Goal: Information Seeking & Learning: Learn about a topic

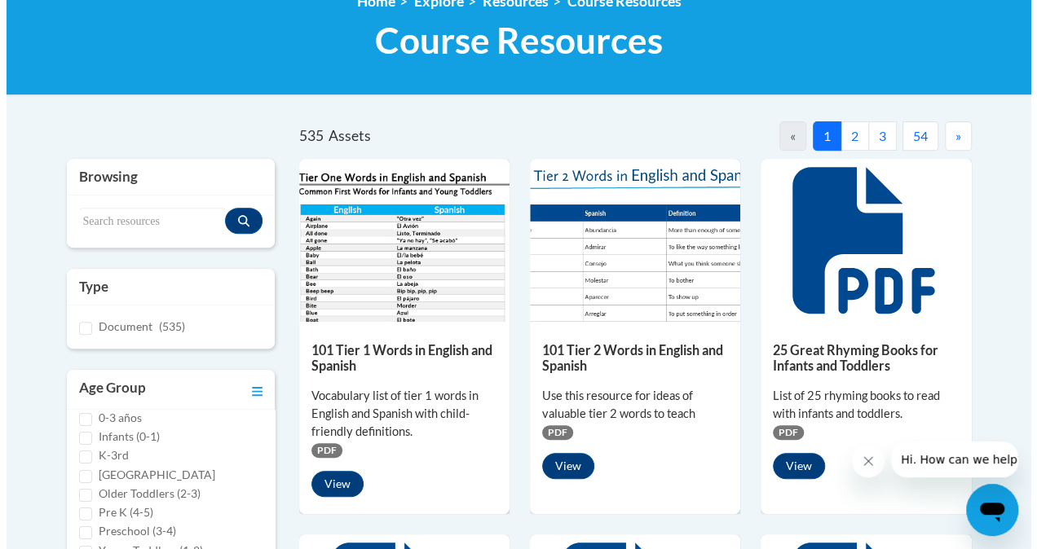
scroll to position [236, 0]
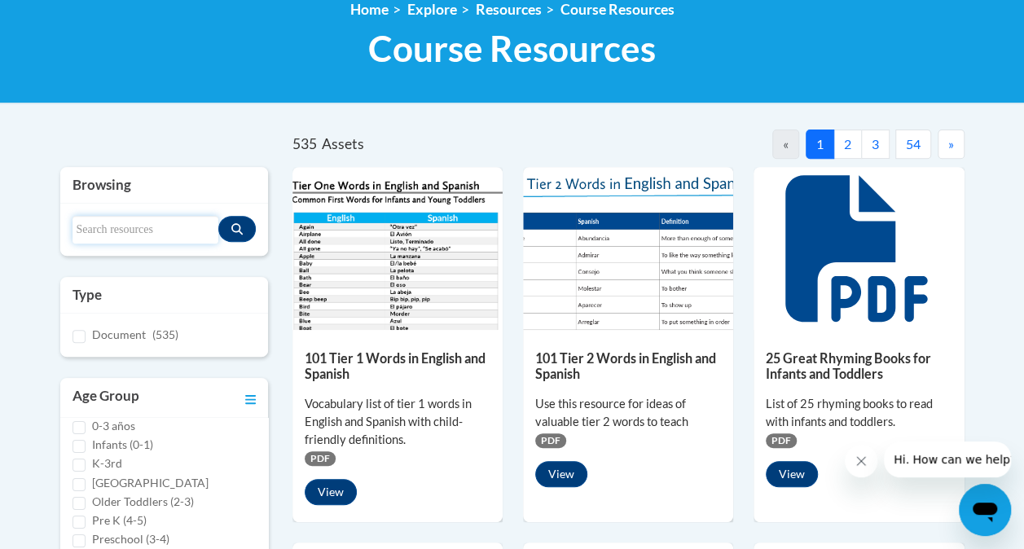
click at [114, 227] on input "Search resources" at bounding box center [146, 230] width 146 height 28
type input "oral language survey"
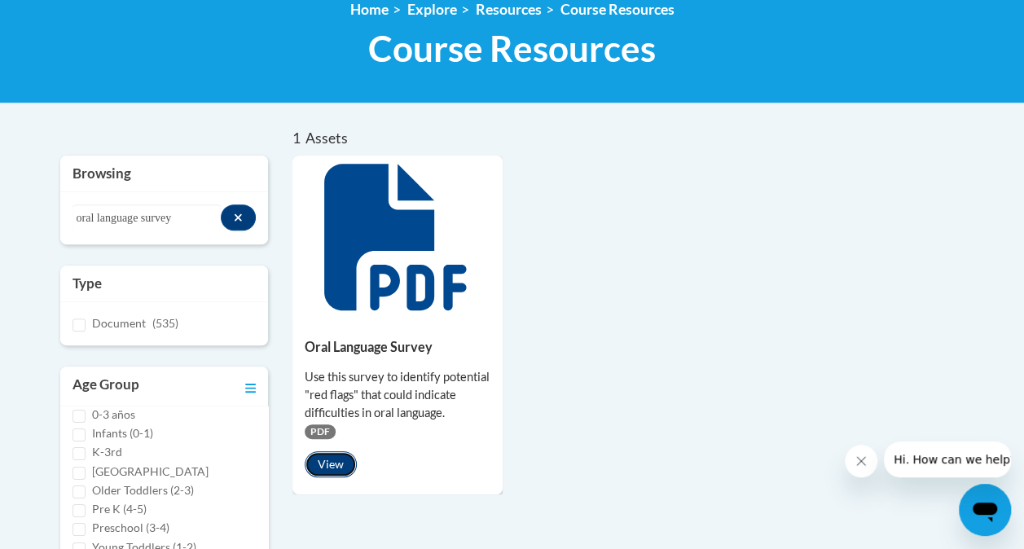
click at [333, 468] on button "View" at bounding box center [331, 465] width 52 height 26
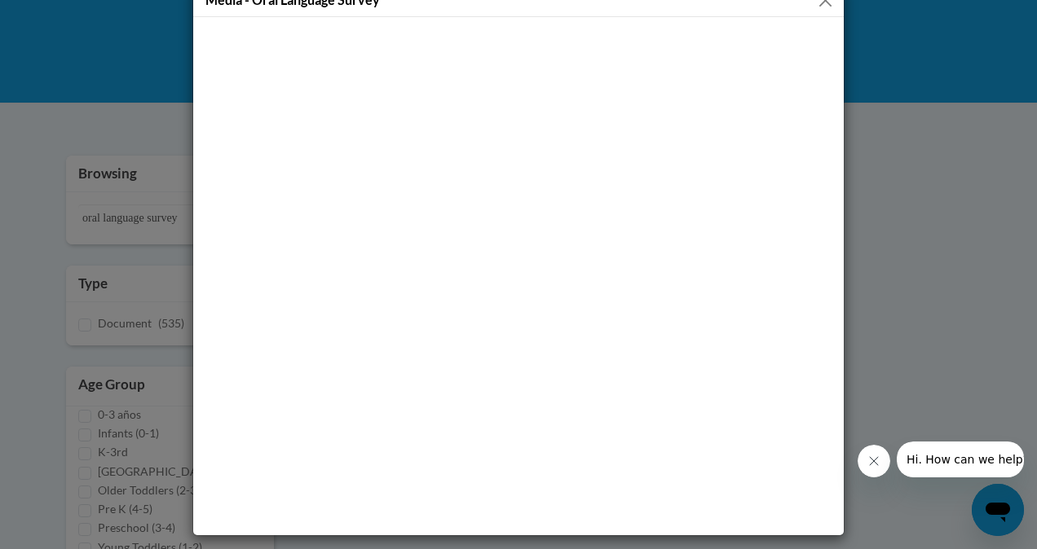
scroll to position [0, 0]
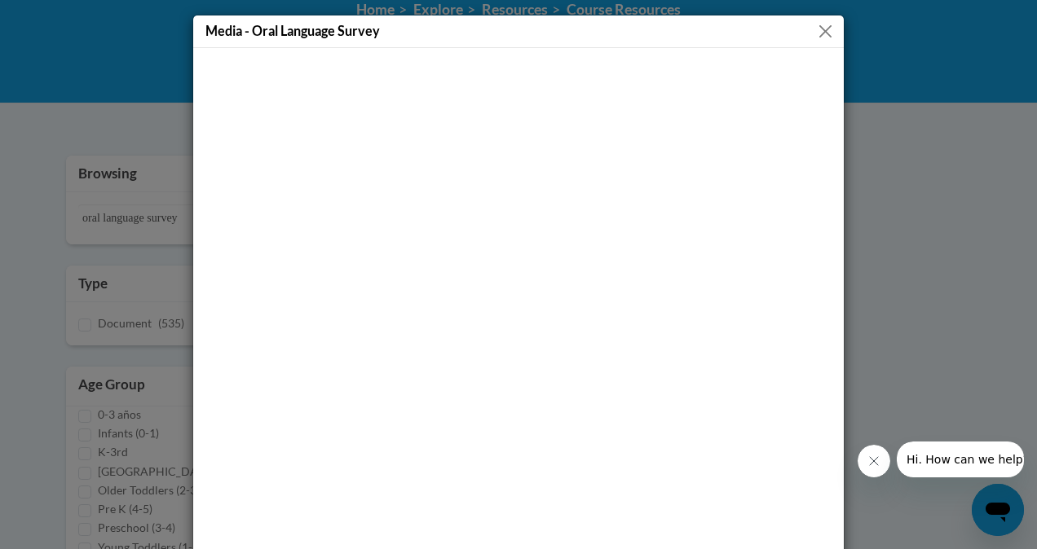
click at [815, 27] on button "Close" at bounding box center [825, 31] width 20 height 20
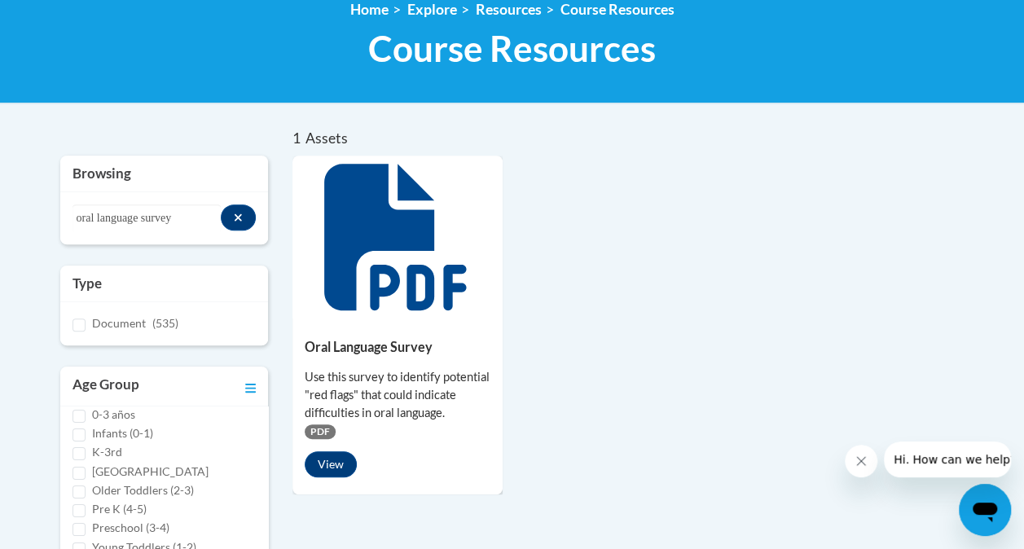
click at [381, 273] on icon at bounding box center [395, 237] width 142 height 147
click at [316, 436] on span "PDF" at bounding box center [320, 432] width 31 height 15
click at [319, 453] on button "View" at bounding box center [331, 465] width 52 height 26
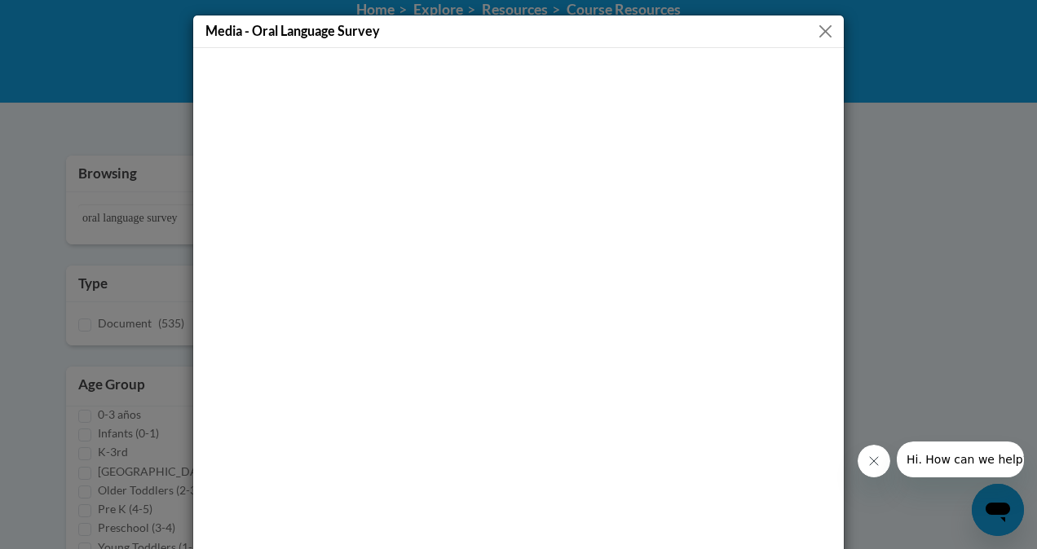
click at [826, 29] on button "Close" at bounding box center [825, 31] width 20 height 20
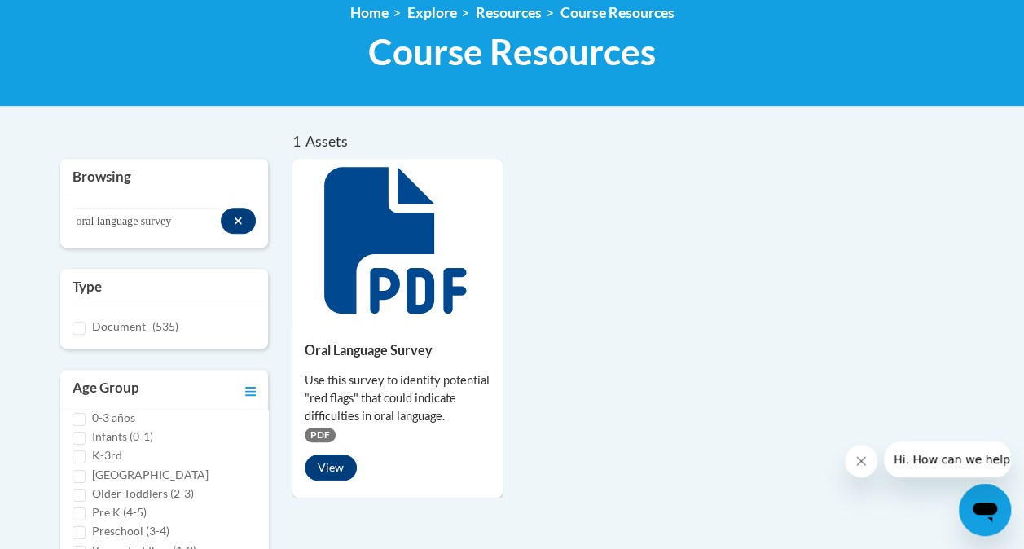
scroll to position [235, 0]
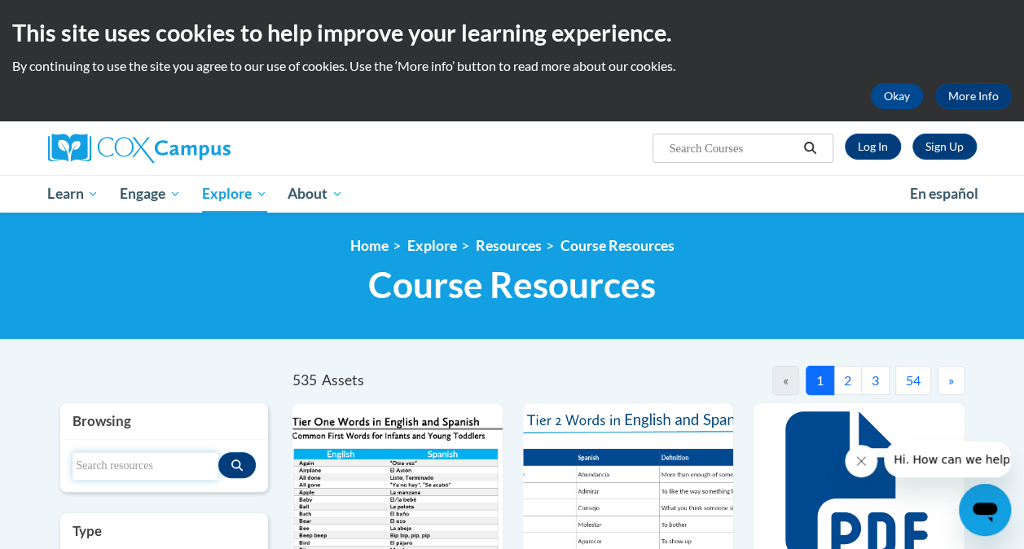
click at [121, 474] on input "Search resources" at bounding box center [146, 466] width 146 height 28
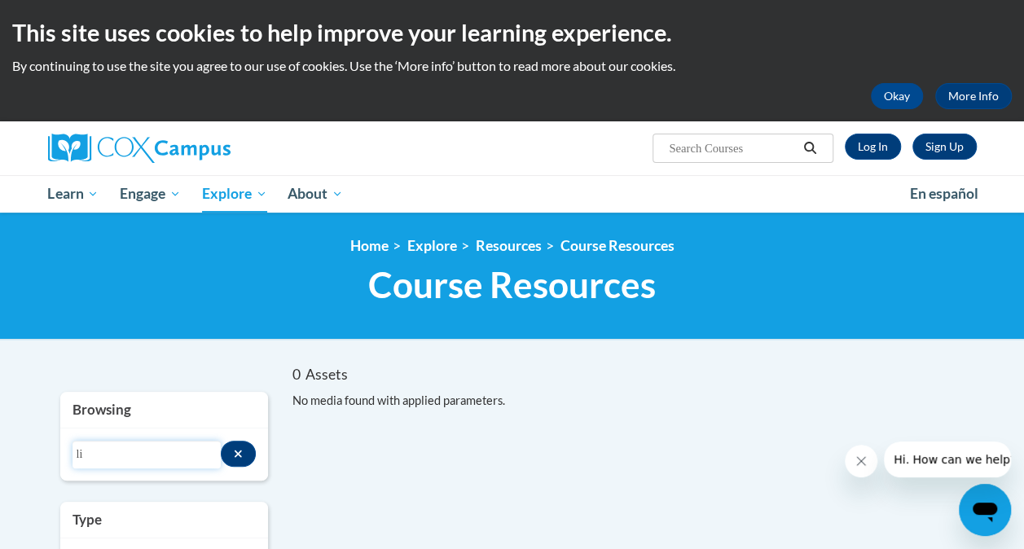
type input "l"
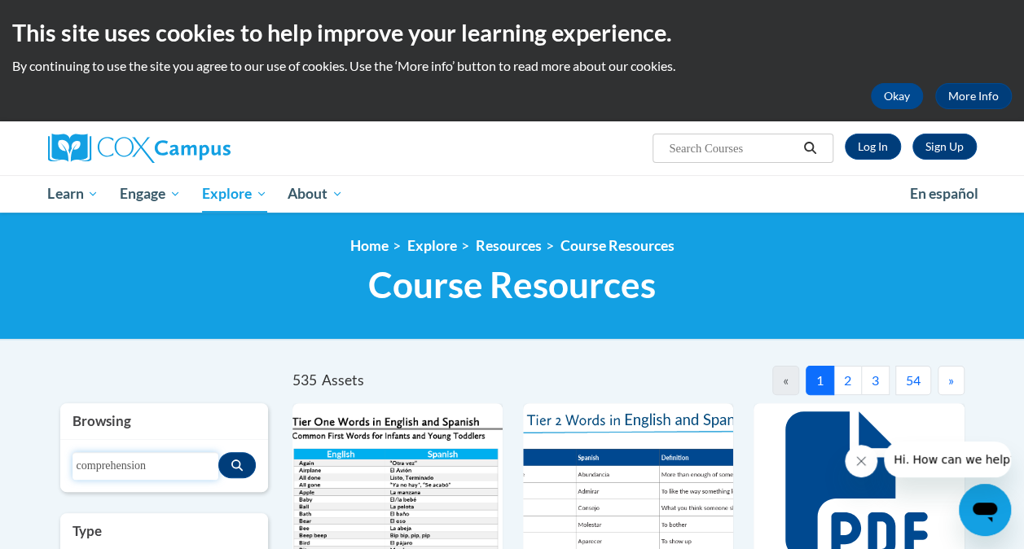
type input "comprehension"
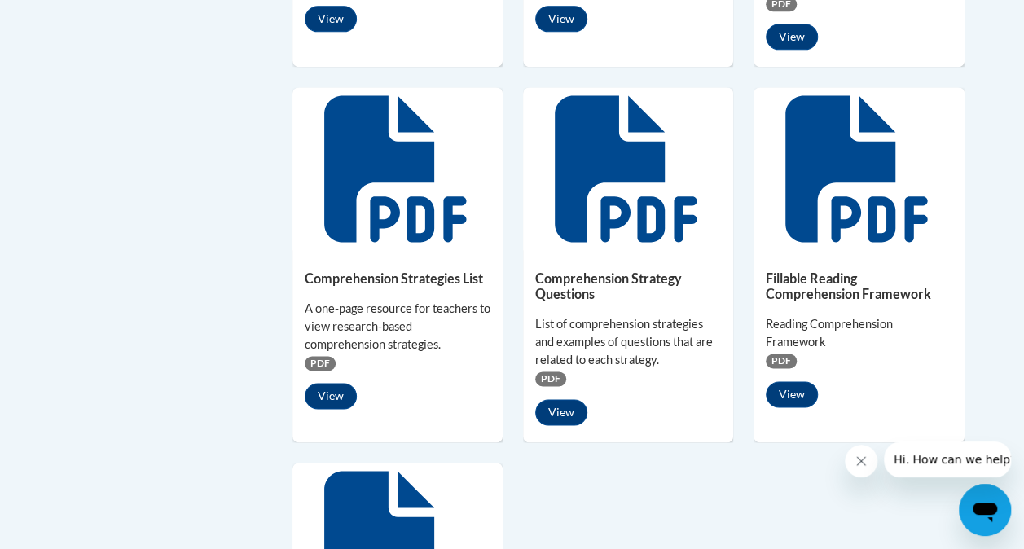
scroll to position [1043, 0]
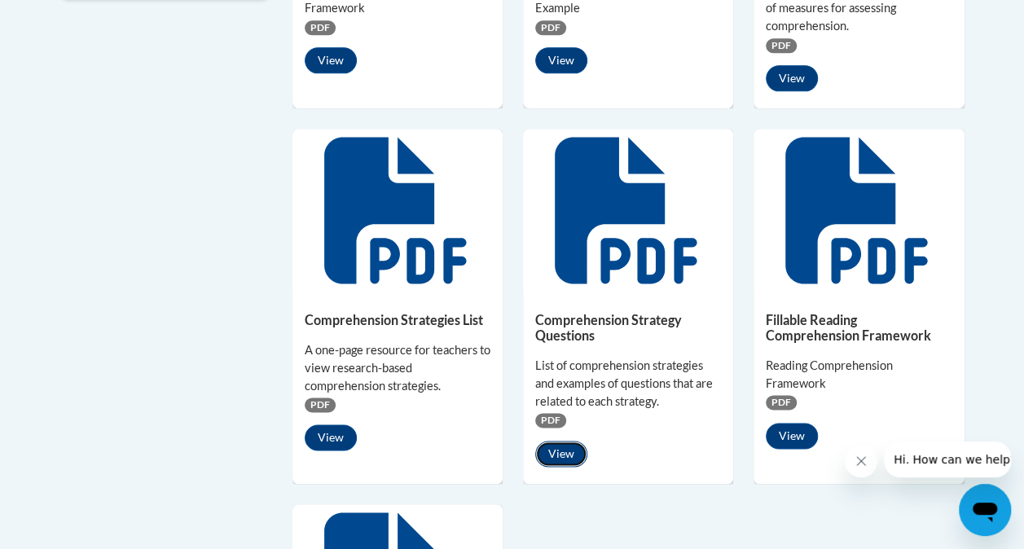
click at [557, 447] on button "View" at bounding box center [561, 454] width 52 height 26
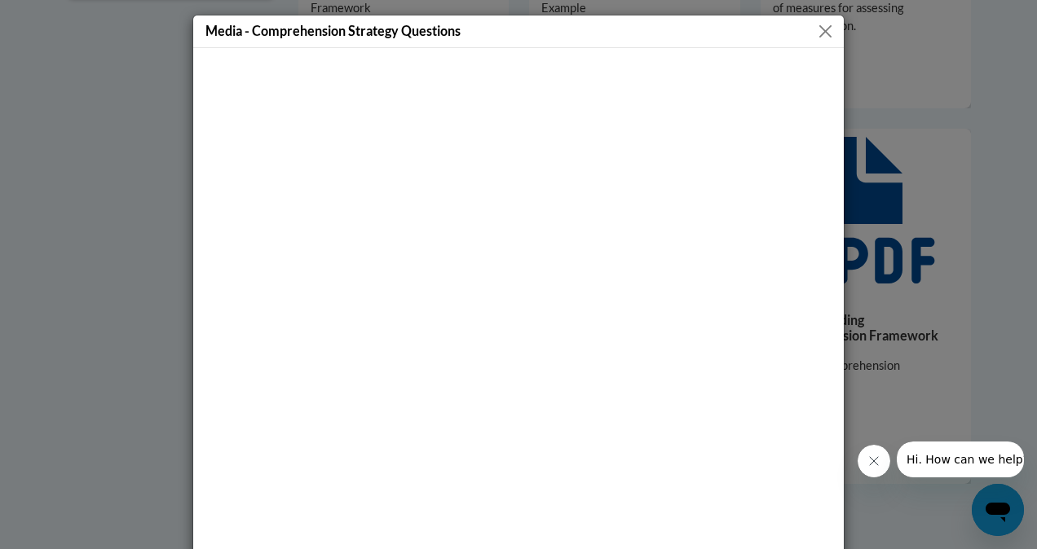
click at [819, 20] on div "Media - Comprehension Strategy Questions" at bounding box center [518, 31] width 650 height 33
click at [819, 28] on button "Close" at bounding box center [825, 31] width 20 height 20
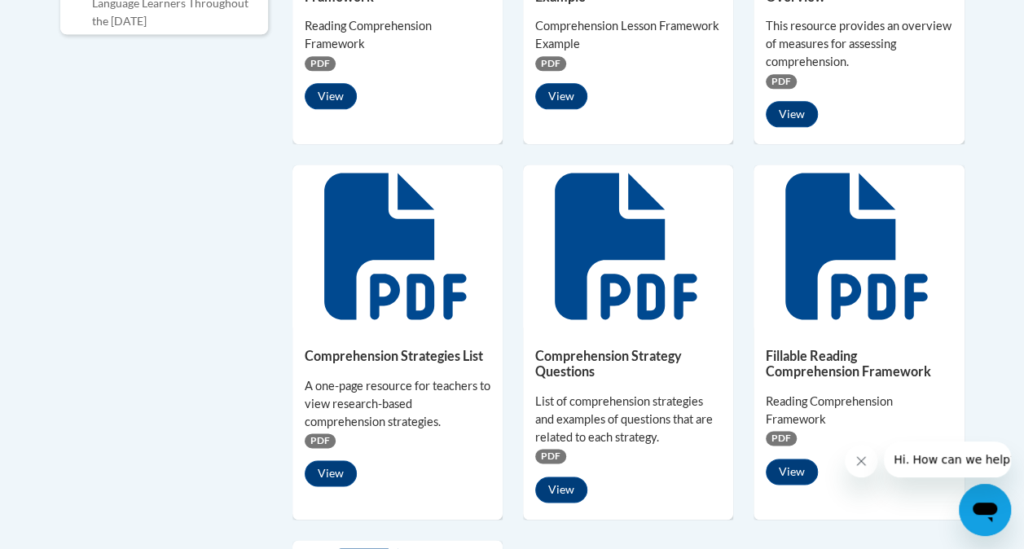
scroll to position [1008, 0]
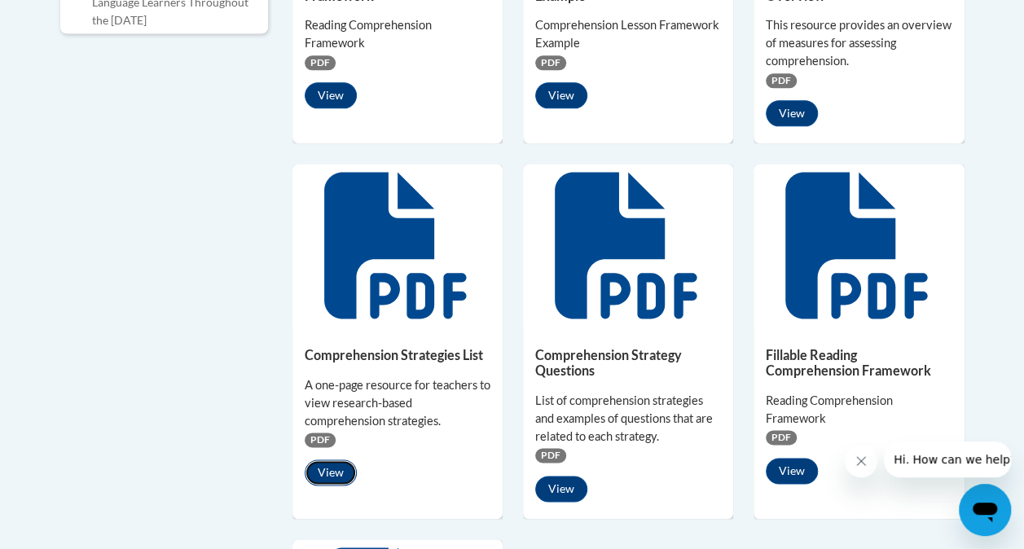
click at [325, 466] on button "View" at bounding box center [331, 473] width 52 height 26
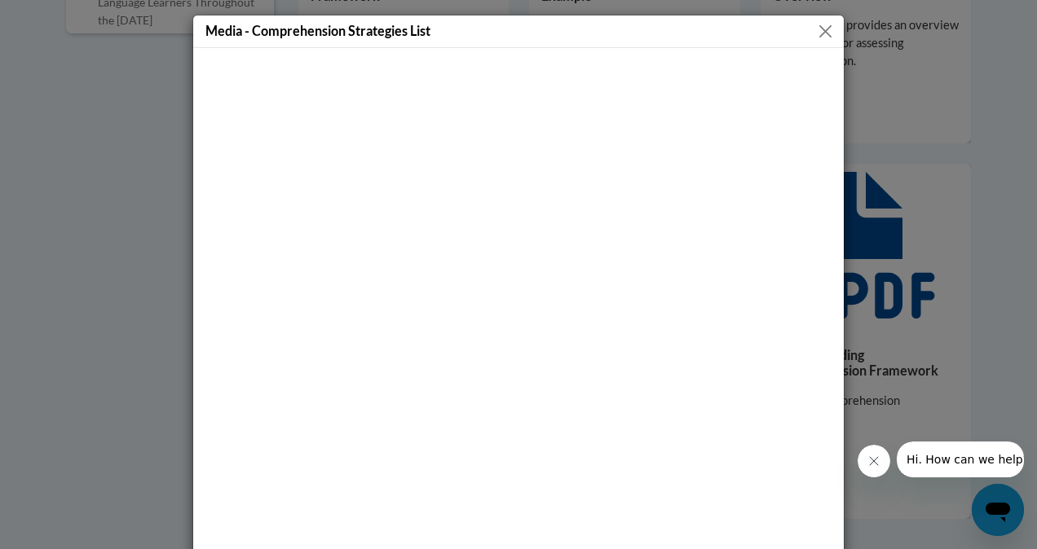
click at [816, 28] on button "Close" at bounding box center [825, 31] width 20 height 20
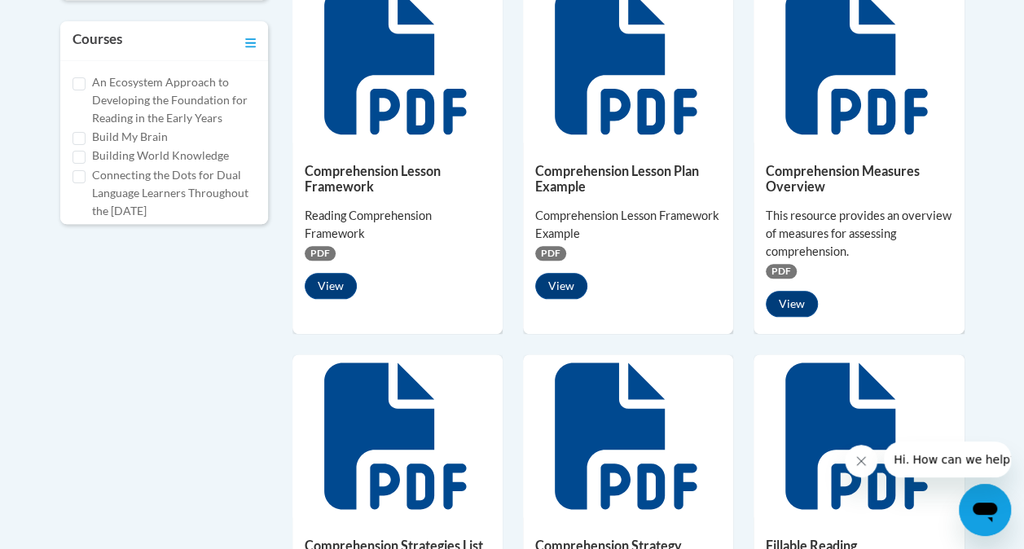
scroll to position [818, 0]
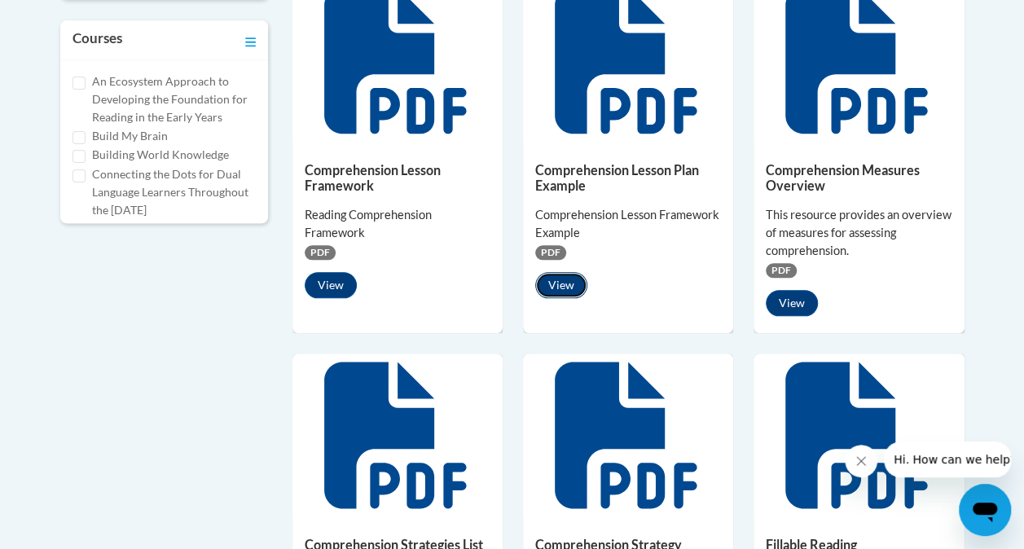
click at [565, 274] on button "View" at bounding box center [561, 285] width 52 height 26
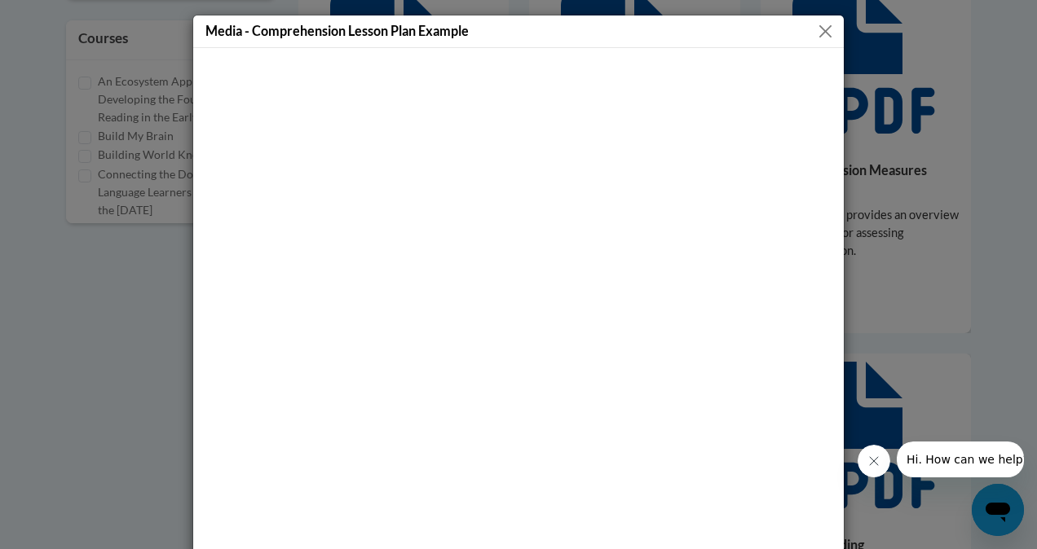
click at [825, 24] on button "Close" at bounding box center [825, 31] width 20 height 20
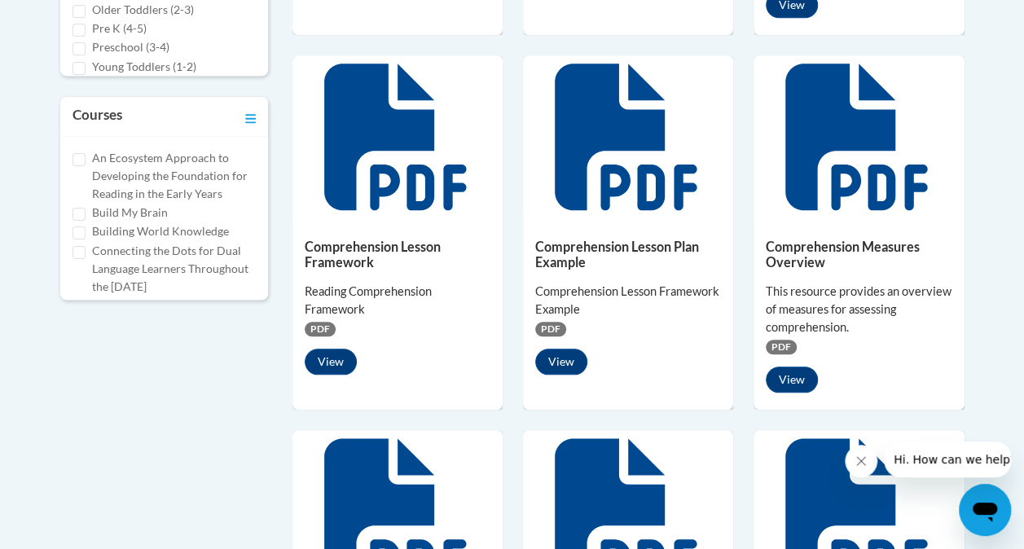
scroll to position [743, 0]
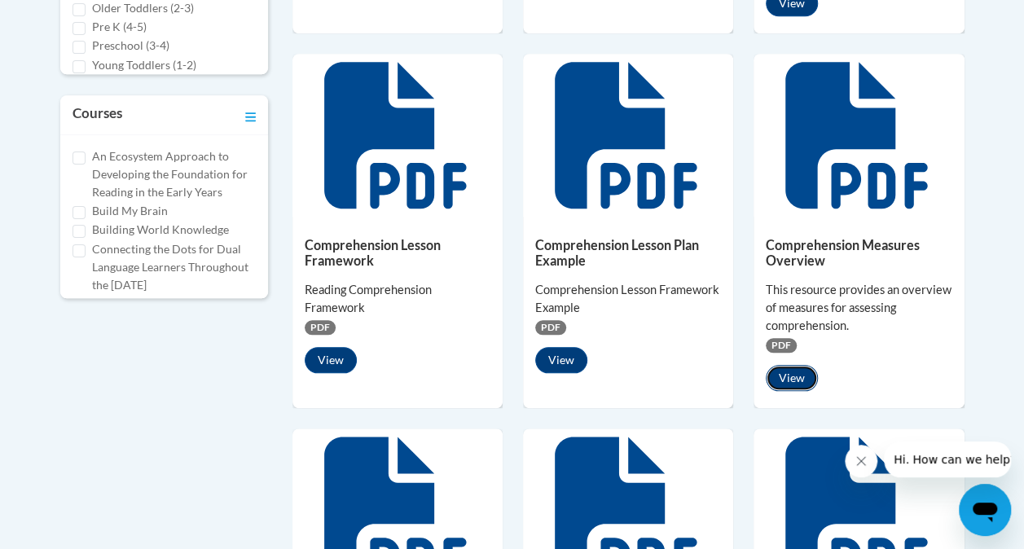
click at [797, 384] on button "View" at bounding box center [792, 378] width 52 height 26
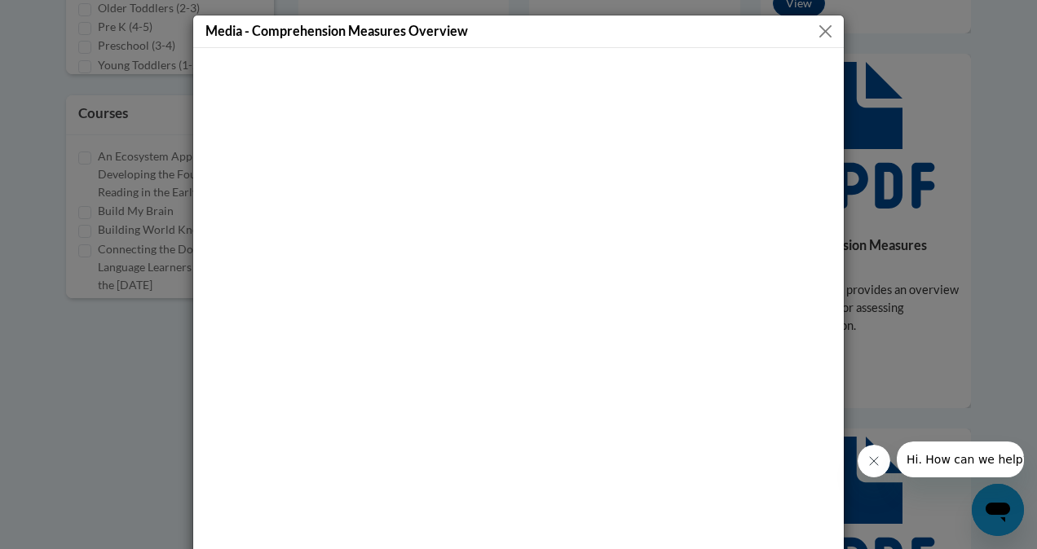
click at [815, 28] on button "Close" at bounding box center [825, 31] width 20 height 20
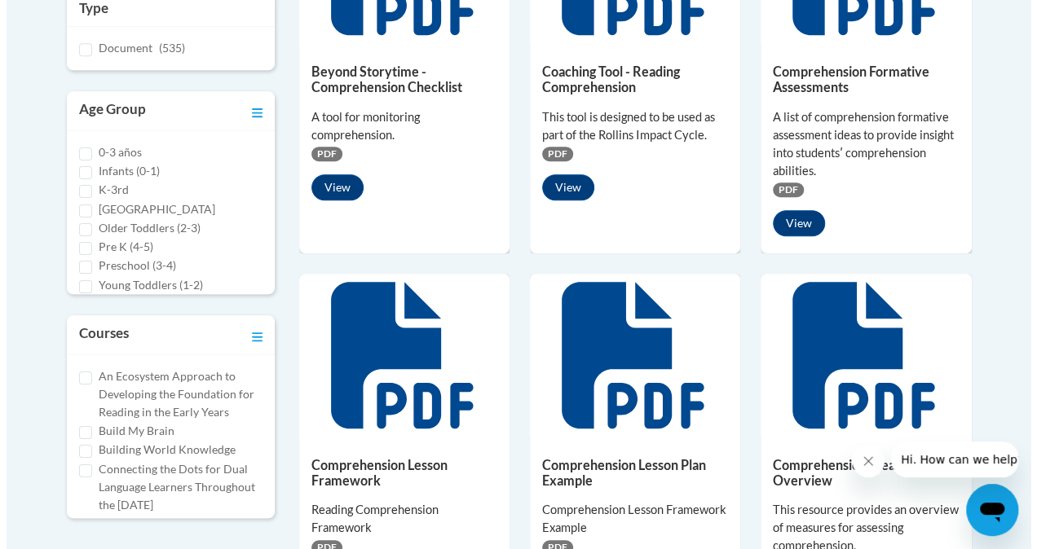
scroll to position [524, 0]
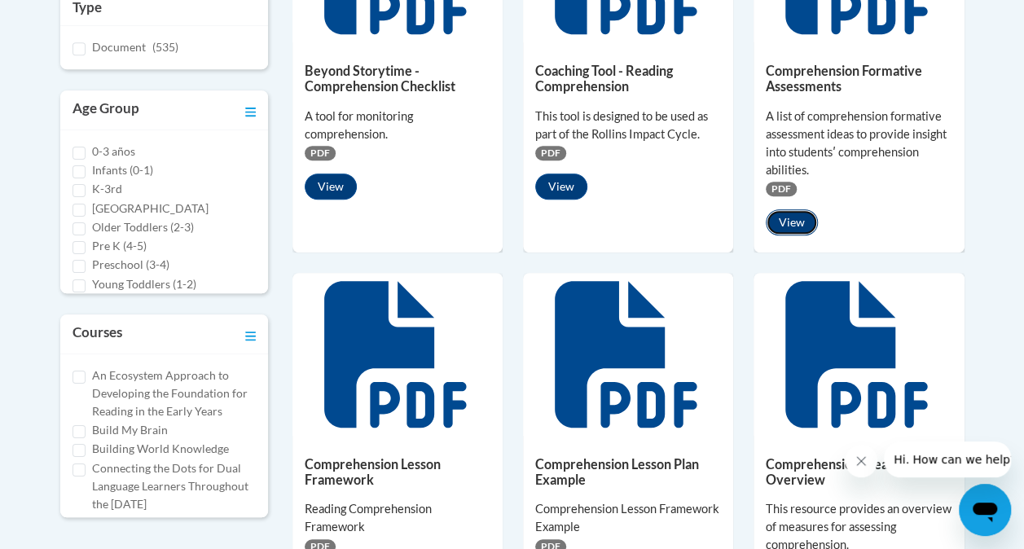
click at [779, 214] on button "View" at bounding box center [792, 222] width 52 height 26
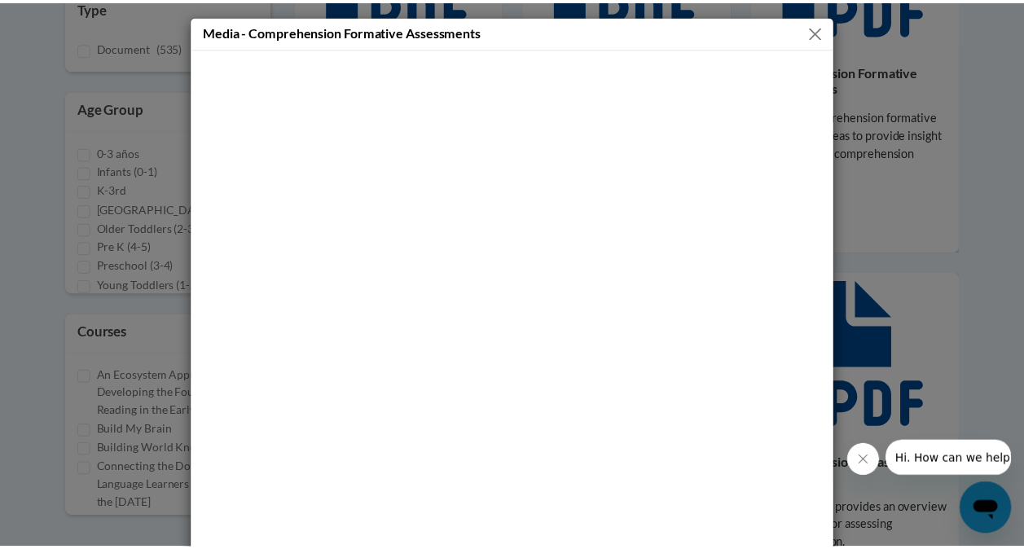
scroll to position [31, 0]
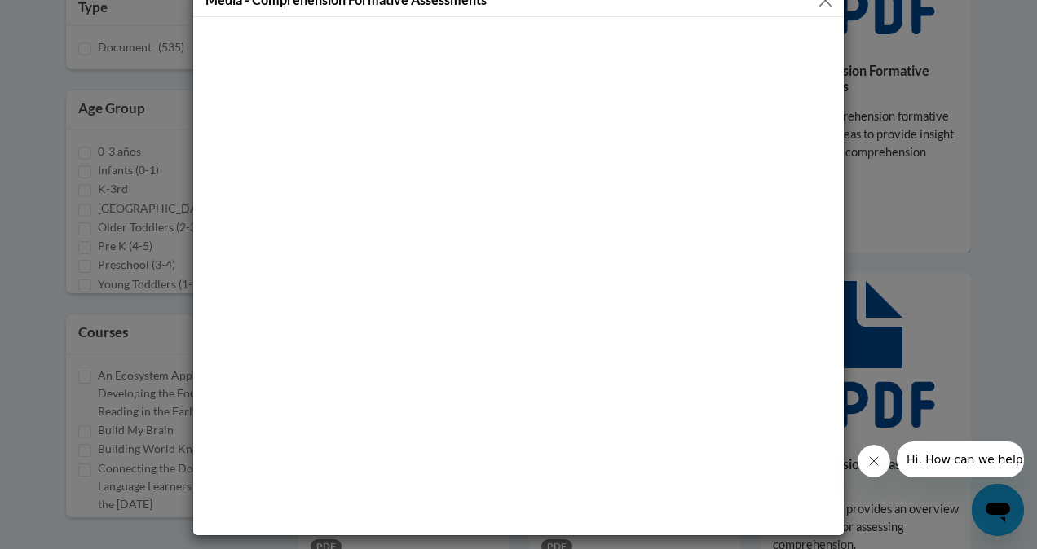
click at [942, 231] on div "Media - Comprehension Formative Assessments" at bounding box center [518, 274] width 1037 height 549
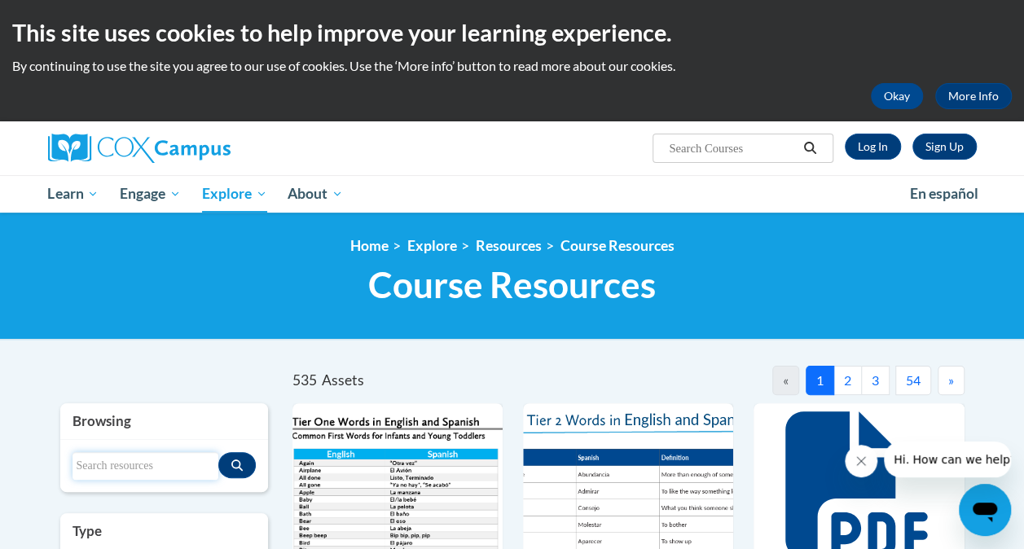
click at [134, 465] on input "Search resources" at bounding box center [146, 466] width 146 height 28
type input "comprehension measures"
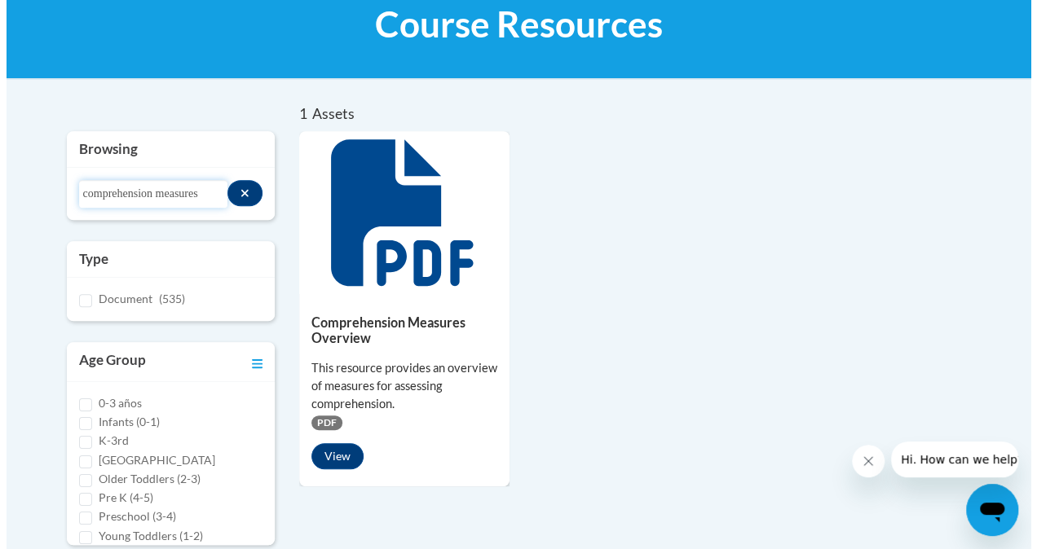
scroll to position [264, 0]
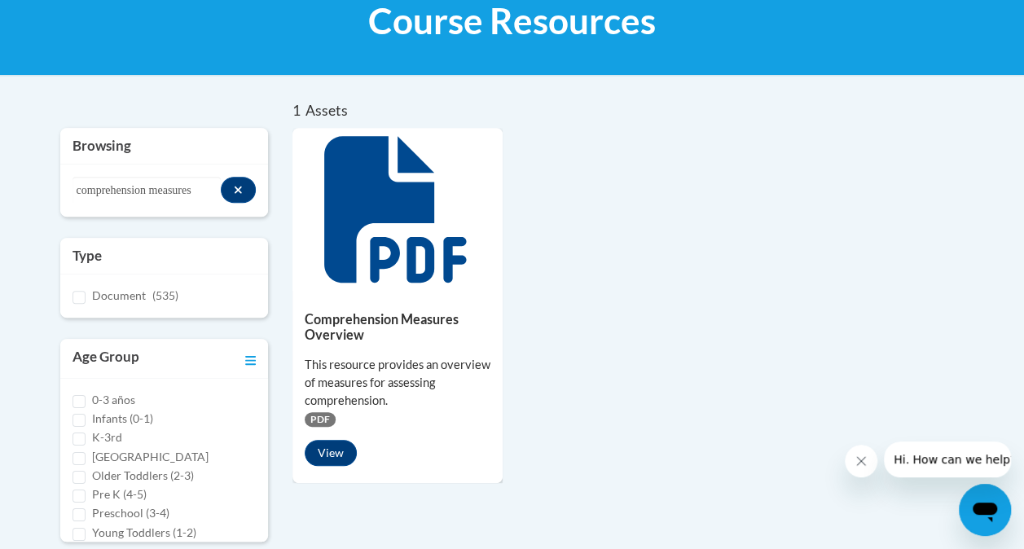
click at [362, 315] on h5 "Comprehension Measures Overview" at bounding box center [398, 327] width 186 height 32
click at [341, 452] on button "View" at bounding box center [331, 453] width 52 height 26
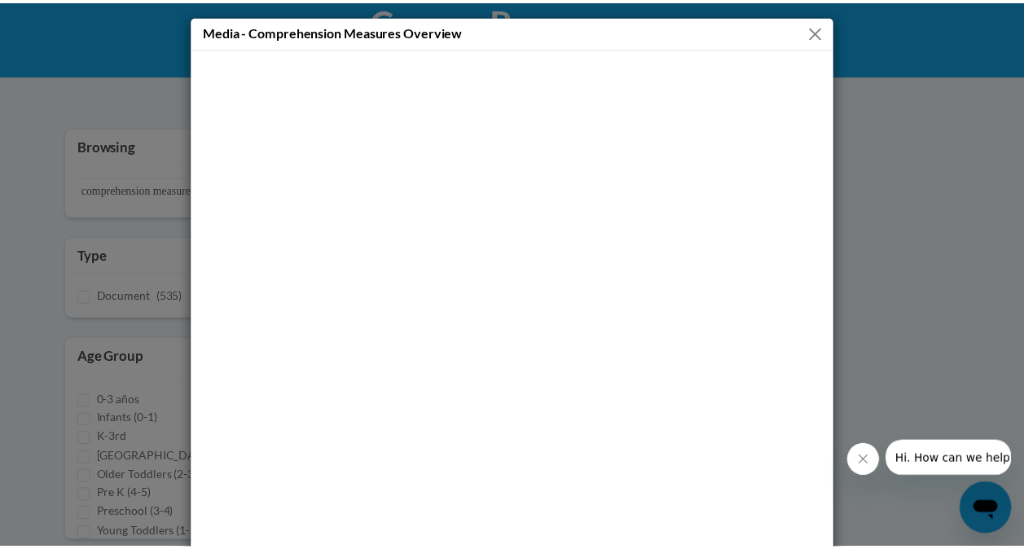
scroll to position [31, 0]
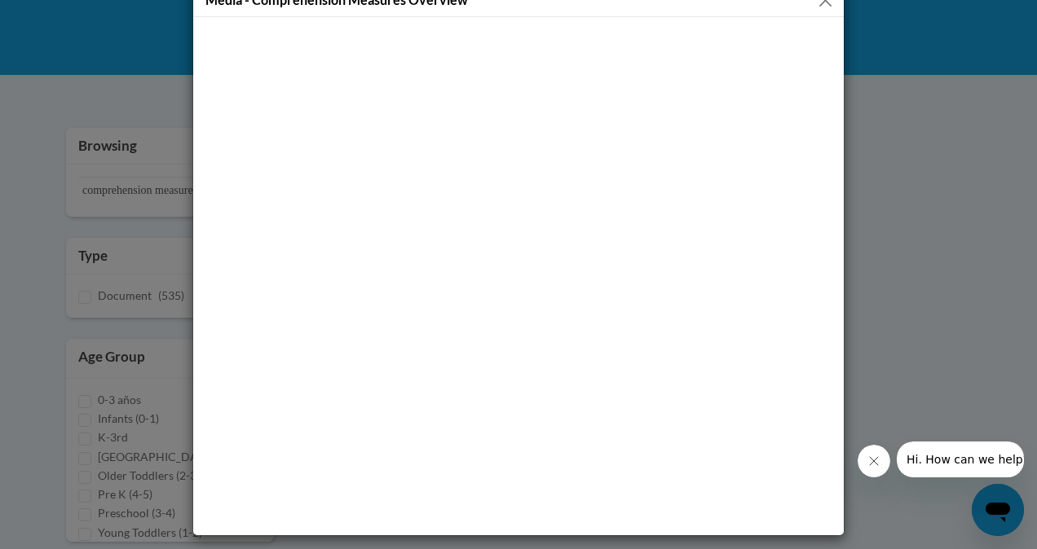
click at [937, 246] on div "Media - Comprehension Measures Overview" at bounding box center [518, 274] width 1037 height 549
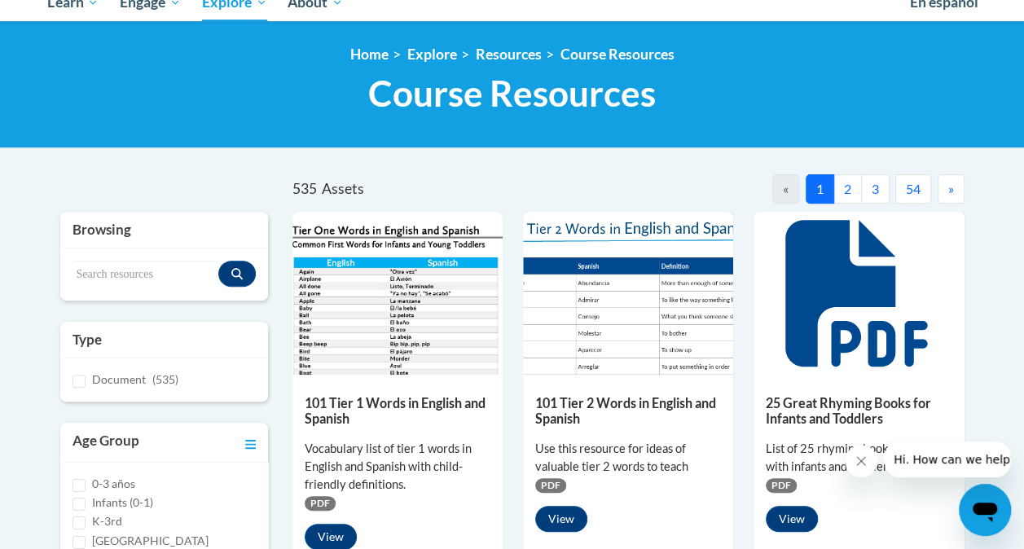
scroll to position [228, 0]
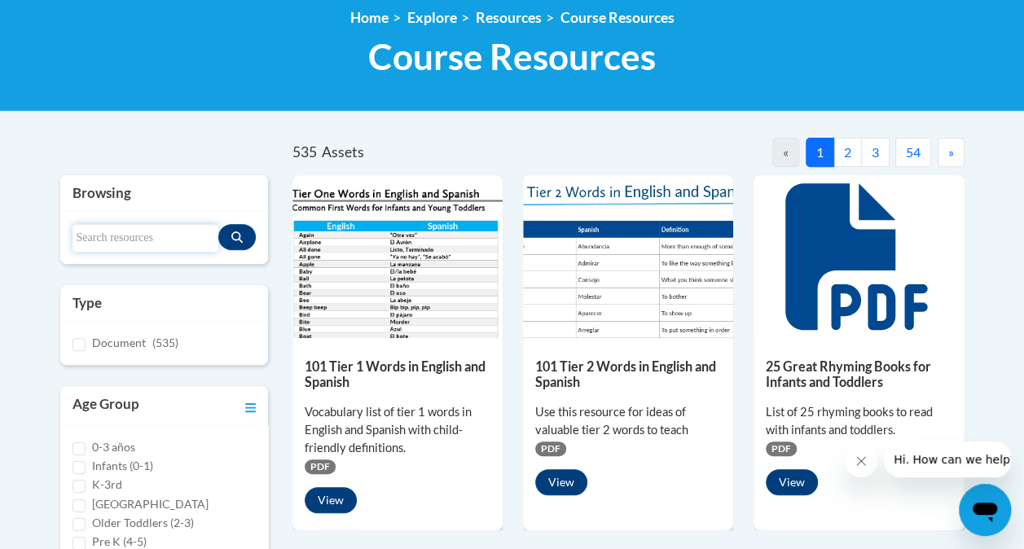
click at [181, 236] on input "Search resources" at bounding box center [146, 238] width 146 height 28
type input "orf"
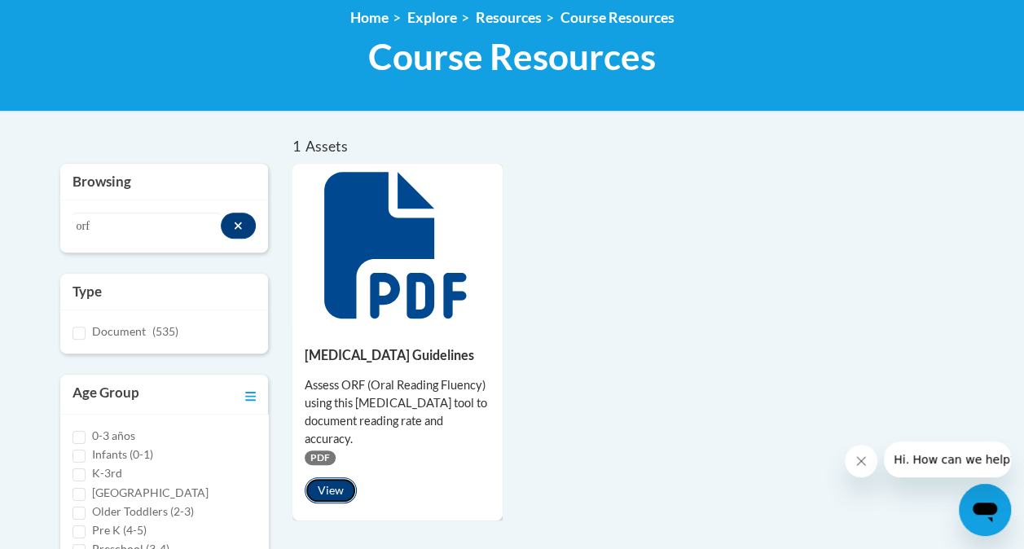
click at [317, 486] on button "View" at bounding box center [331, 491] width 52 height 26
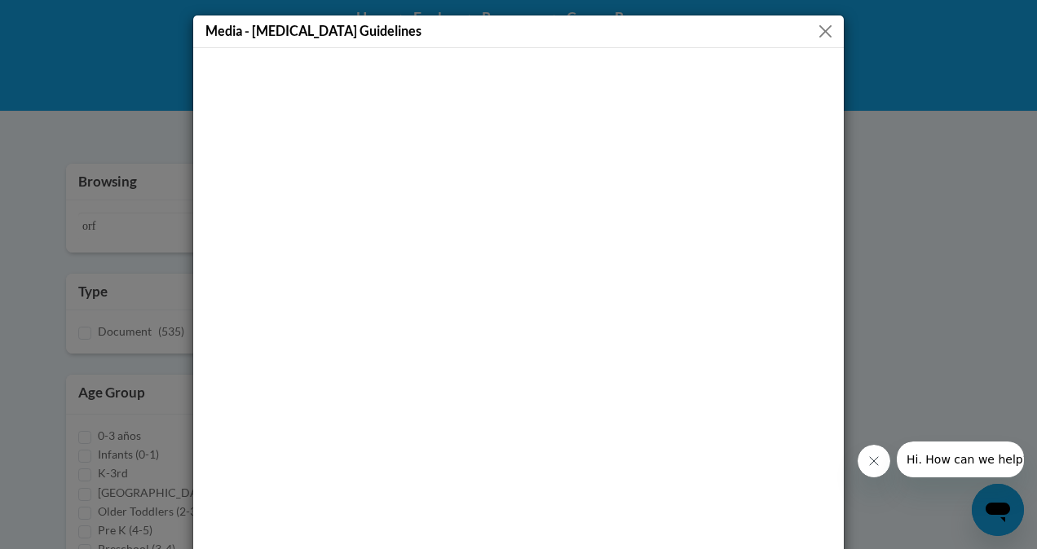
click at [822, 33] on button "Close" at bounding box center [825, 31] width 20 height 20
